Goal: Task Accomplishment & Management: Complete application form

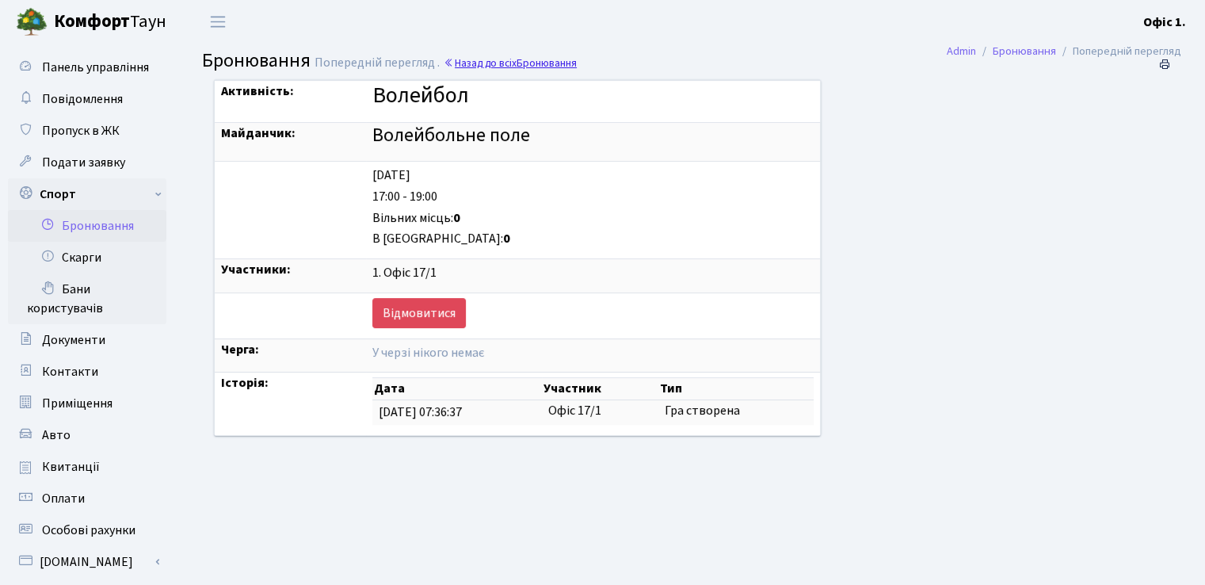
click at [520, 60] on span "Бронювання" at bounding box center [546, 62] width 60 height 15
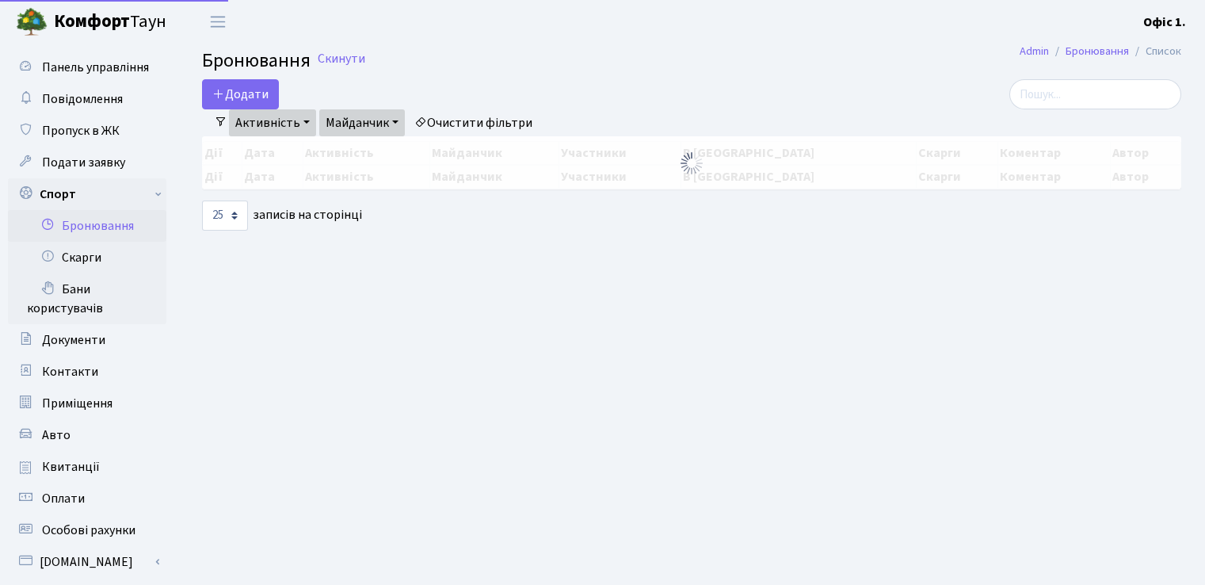
select select "25"
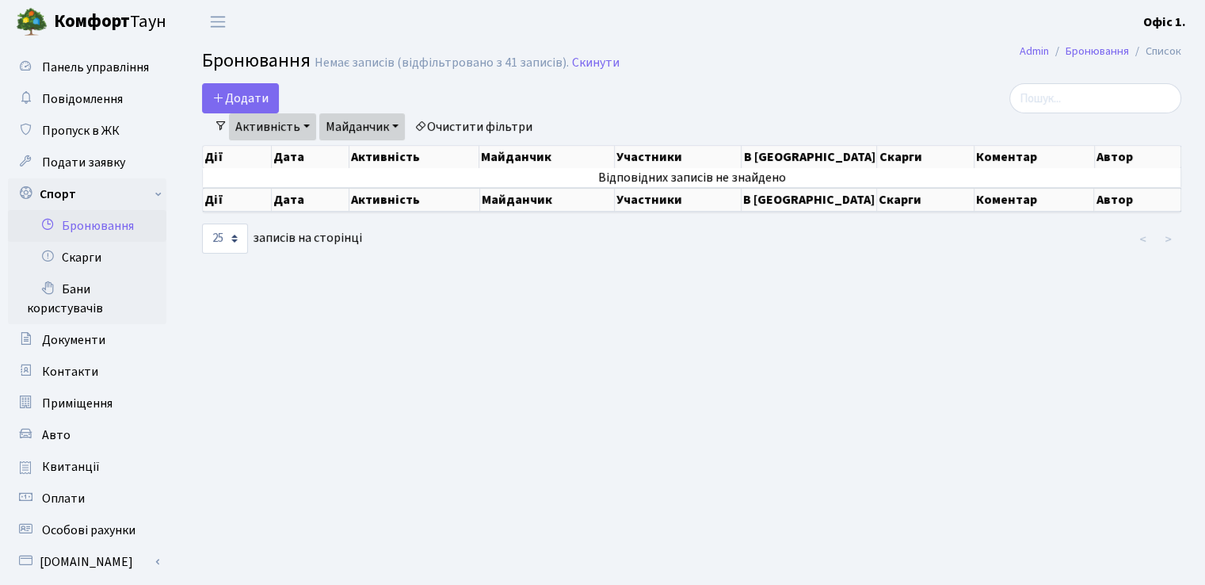
click at [264, 115] on link "Активність" at bounding box center [272, 126] width 87 height 27
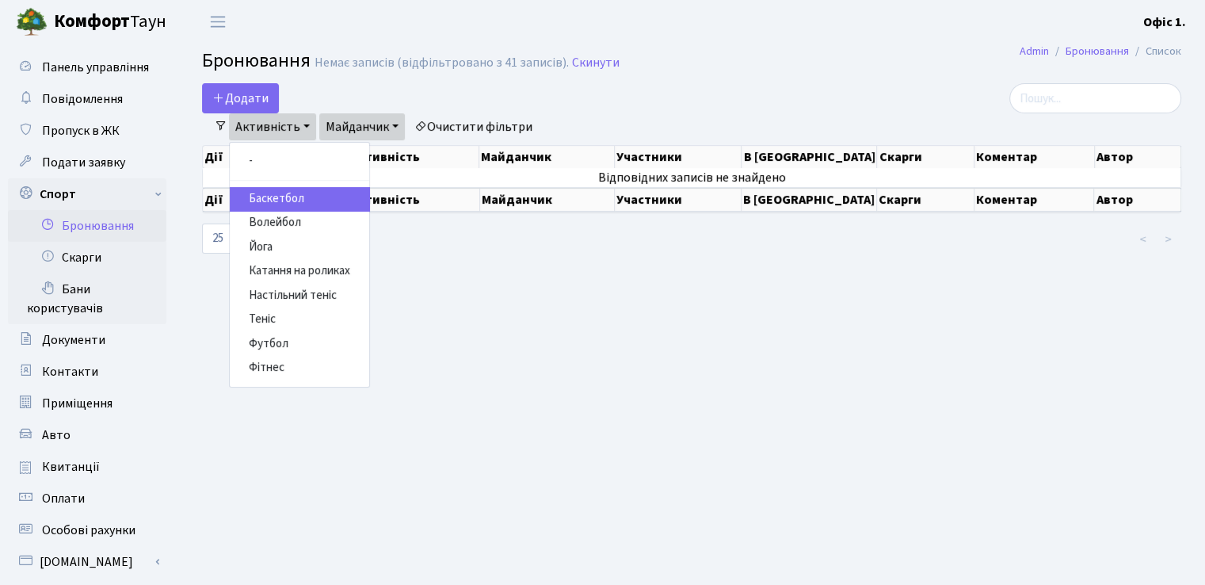
click at [516, 123] on link "Очистити фільтри" at bounding box center [473, 126] width 131 height 27
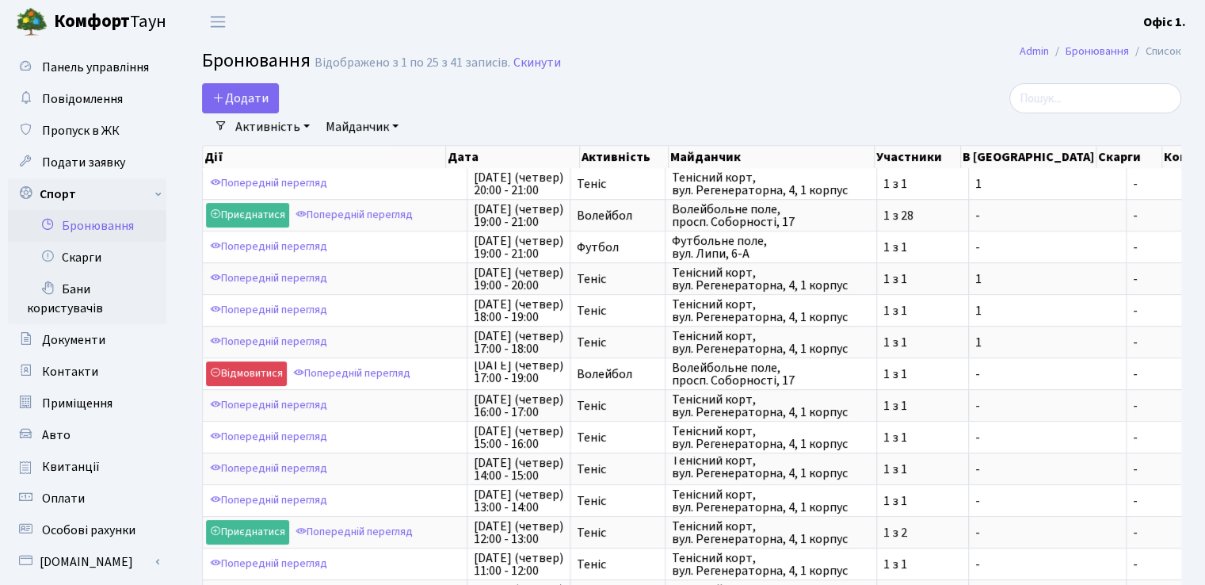
click at [257, 125] on link "Активність" at bounding box center [272, 126] width 87 height 27
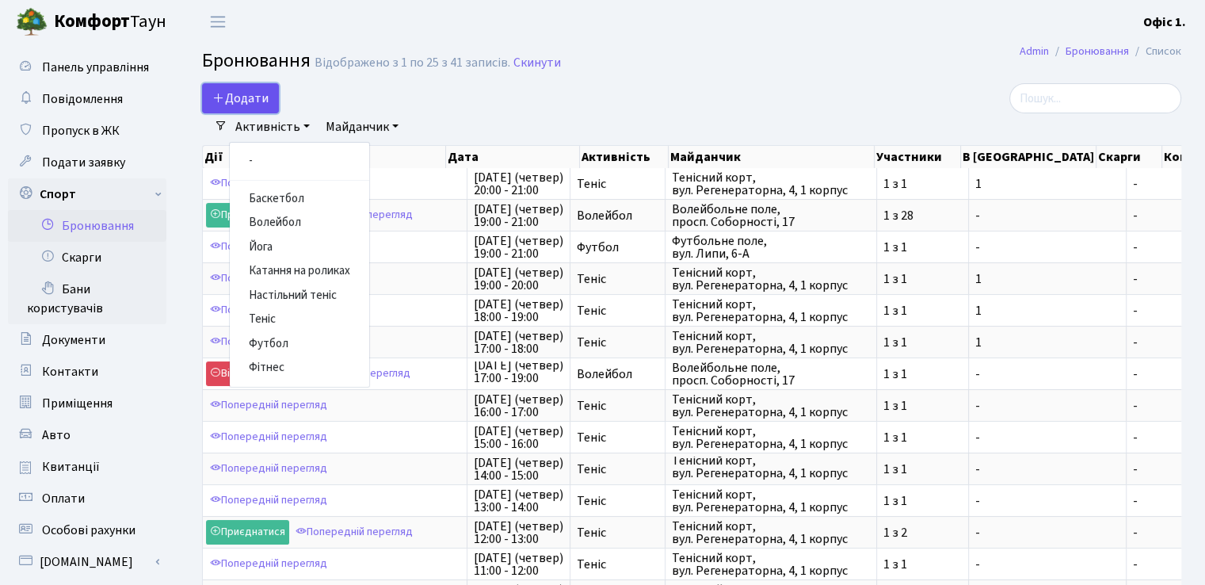
click at [211, 96] on button "Додати" at bounding box center [240, 98] width 77 height 30
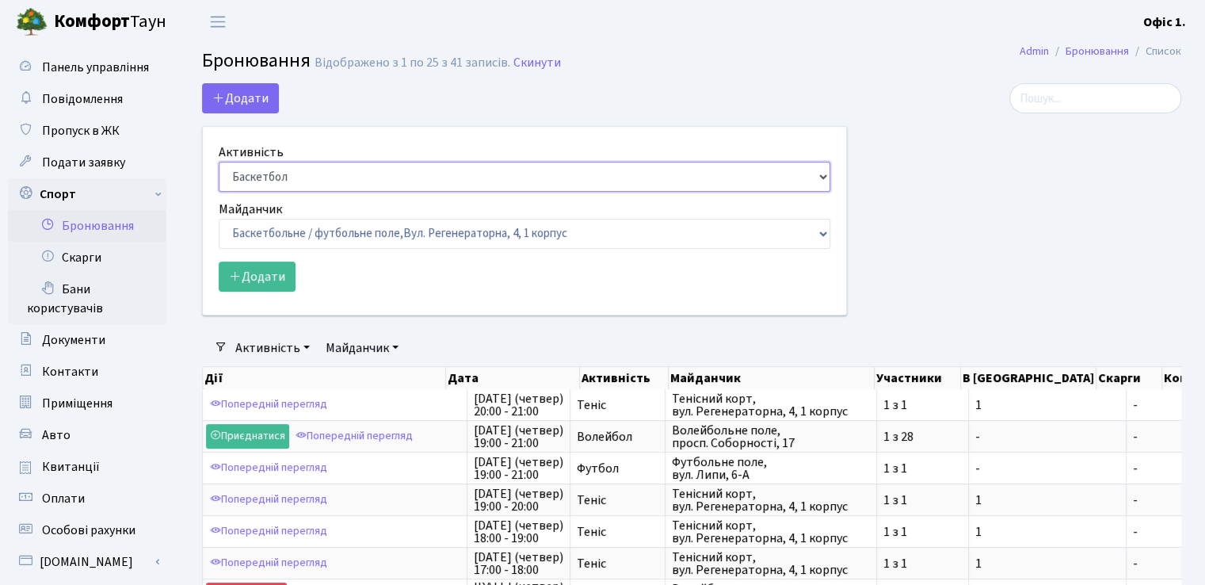
click at [388, 181] on select "Баскетбол Волейбол Йога Катання на роликах Настільний теніс [PERSON_NAME] Фітнес" at bounding box center [524, 177] width 611 height 30
select select "4"
click at [219, 162] on select "Баскетбол Волейбол Йога Катання на роликах Настільний теніс [PERSON_NAME] Фітнес" at bounding box center [524, 177] width 611 height 30
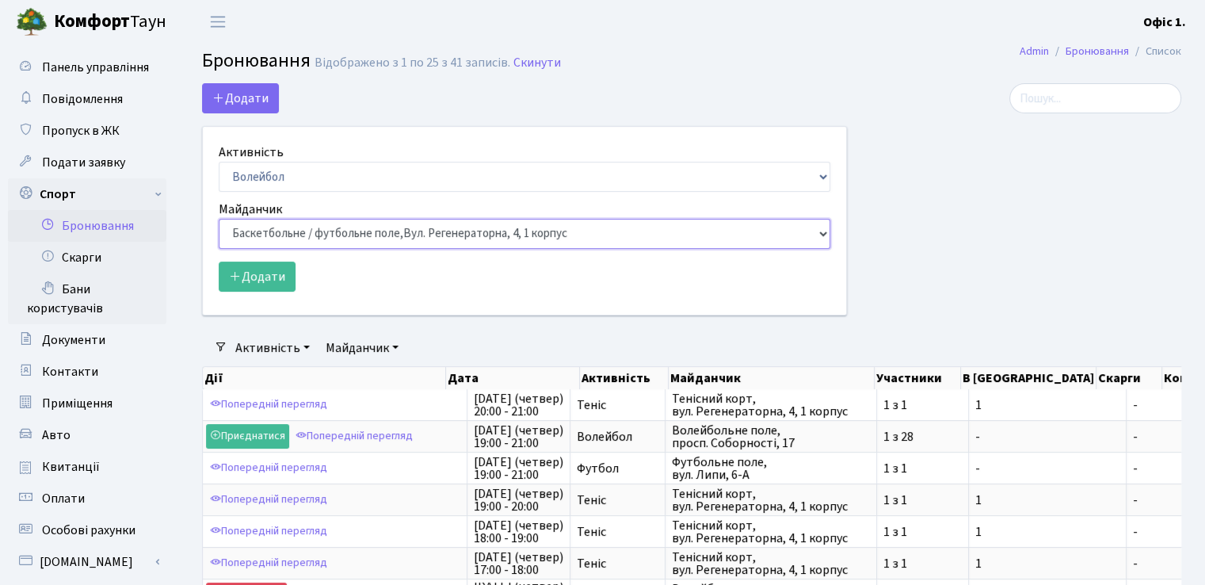
click at [333, 228] on select "Баскетбольне / футбольне поле, [GEOGRAPHIC_DATA]. [STREET_ADDRESS]. [STREET_ADD…" at bounding box center [524, 234] width 611 height 30
select select "4"
click at [219, 219] on select "Баскетбольне / футбольне поле, [GEOGRAPHIC_DATA]. [STREET_ADDRESS]. [STREET_ADD…" at bounding box center [524, 234] width 611 height 30
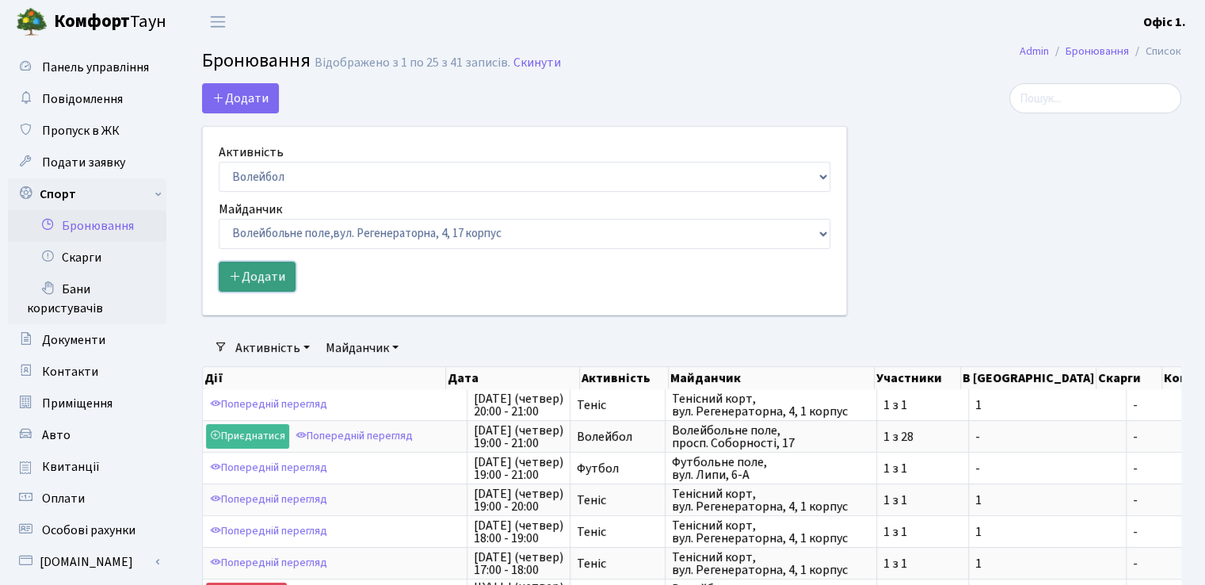
click at [279, 276] on button "Додати" at bounding box center [257, 276] width 77 height 30
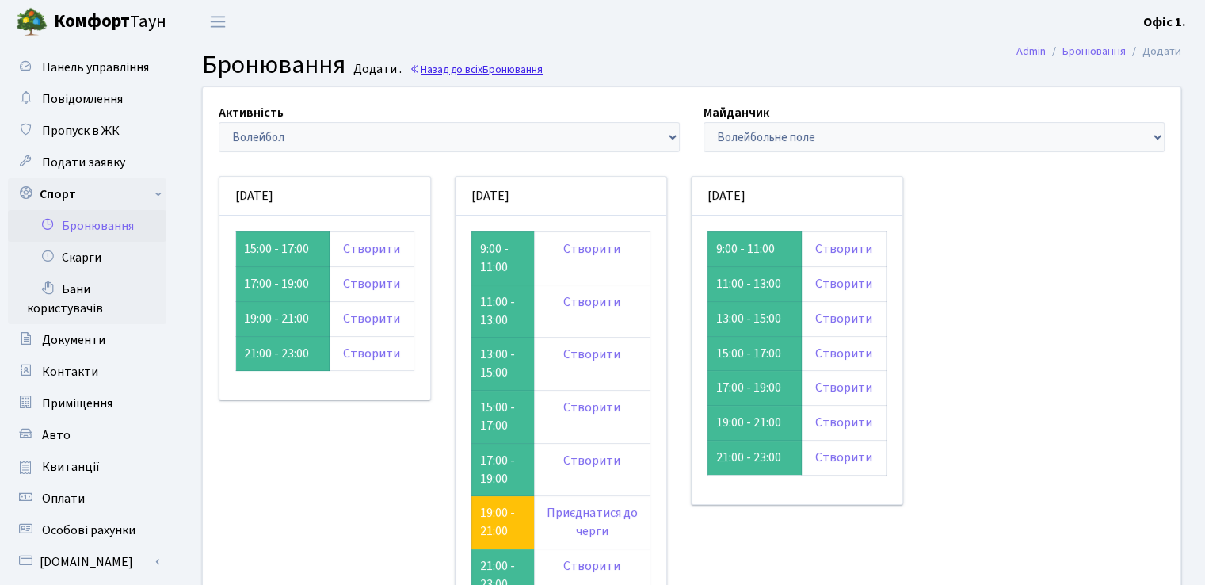
click at [443, 67] on link "Назад до всіх Бронювання" at bounding box center [475, 69] width 133 height 15
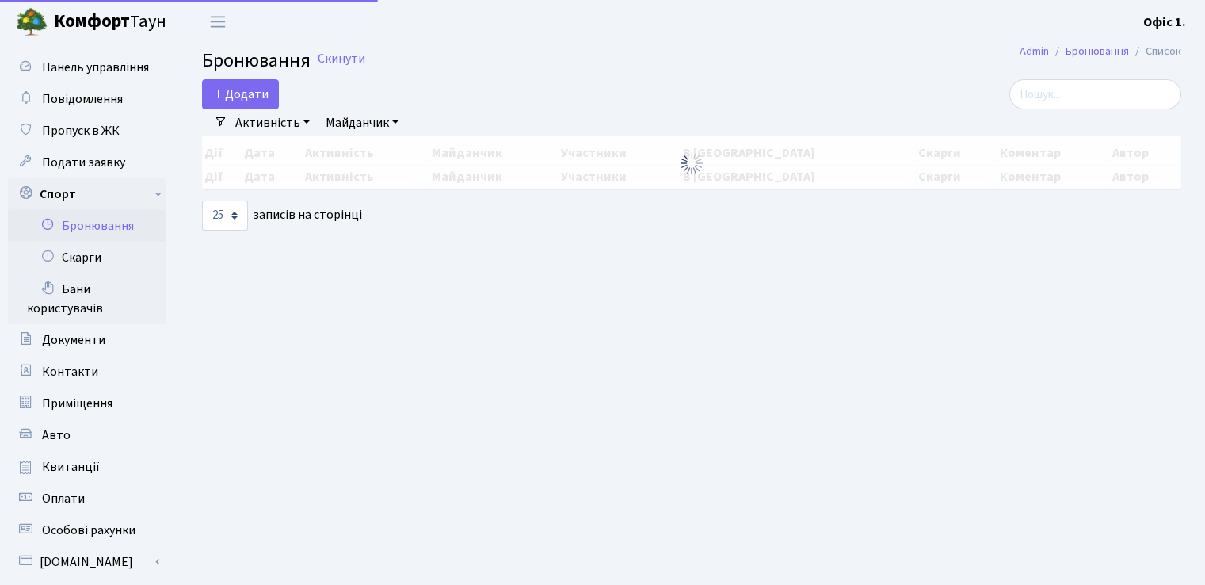
select select "25"
